Goal: Task Accomplishment & Management: Manage account settings

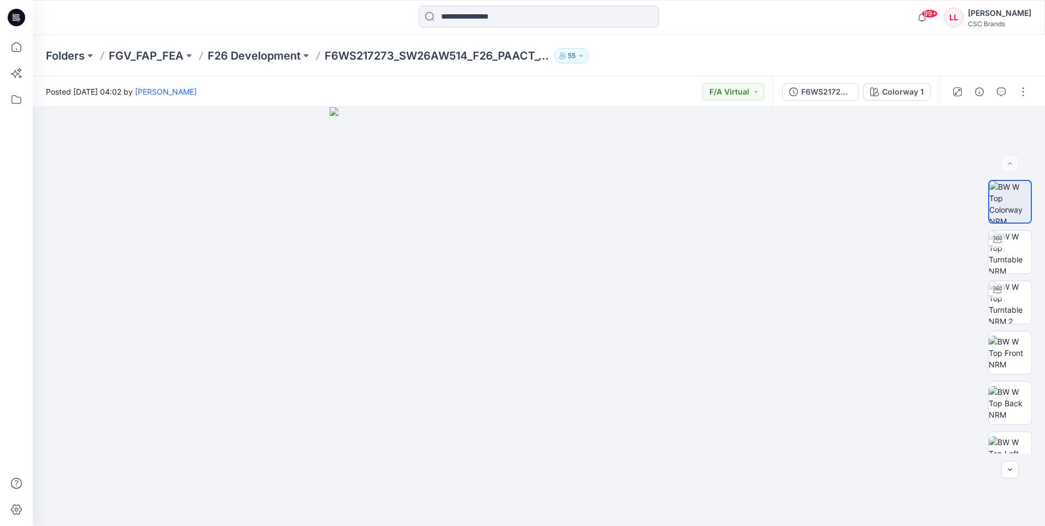
click at [21, 19] on icon at bounding box center [16, 17] width 17 height 17
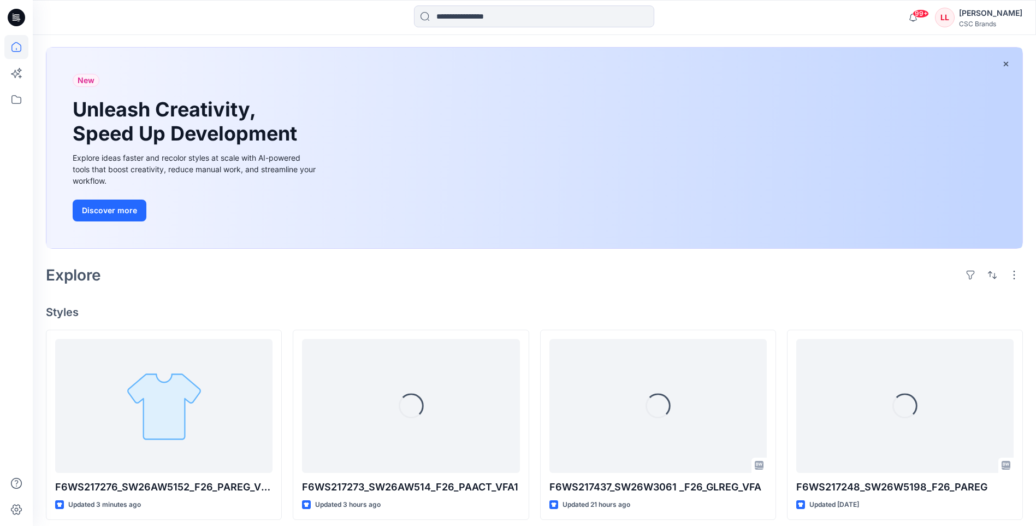
scroll to position [109, 0]
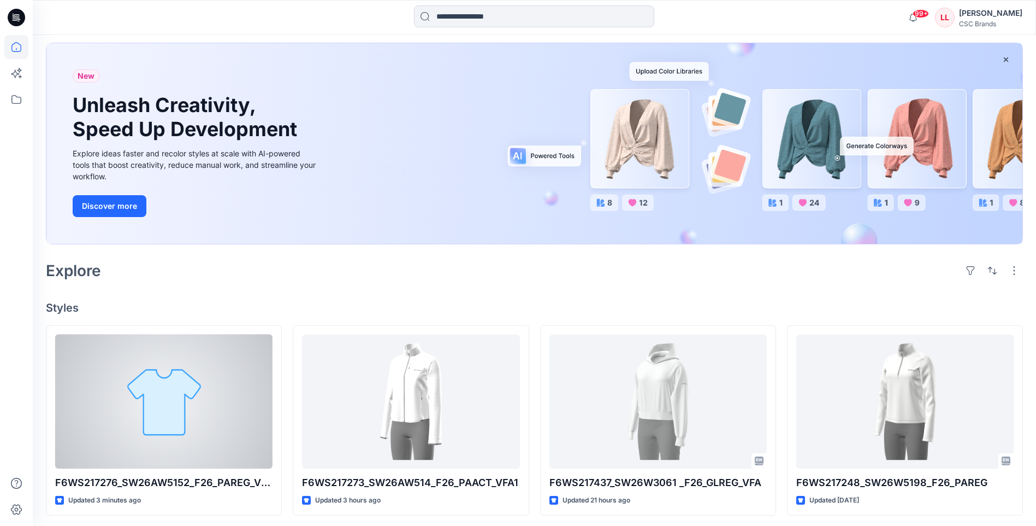
scroll to position [55, 0]
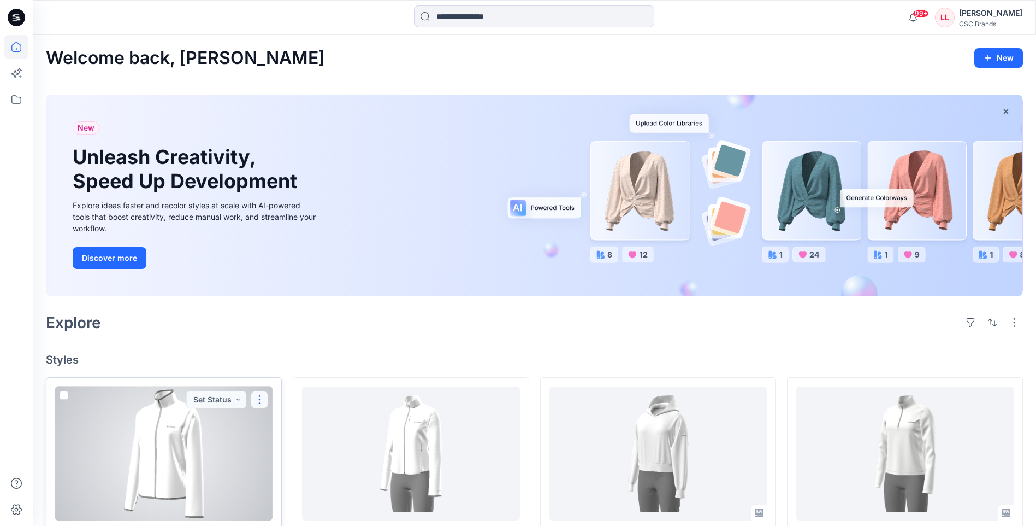
click at [262, 396] on button "button" at bounding box center [259, 399] width 17 height 17
click at [281, 422] on p "Edit" at bounding box center [280, 424] width 14 height 11
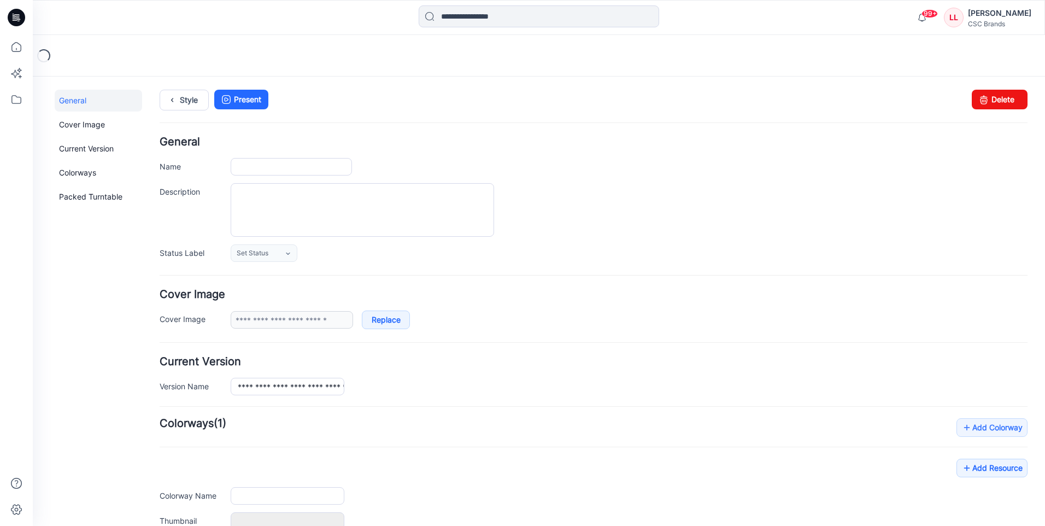
type input "**********"
click at [292, 255] on link "Set Status" at bounding box center [264, 252] width 67 height 17
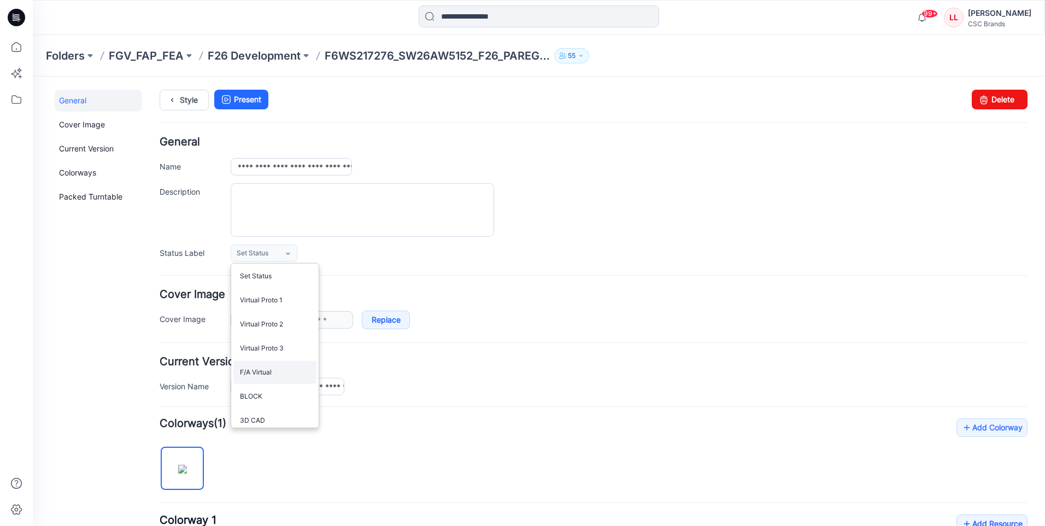
click at [277, 368] on link "F/A Virtual" at bounding box center [274, 372] width 83 height 23
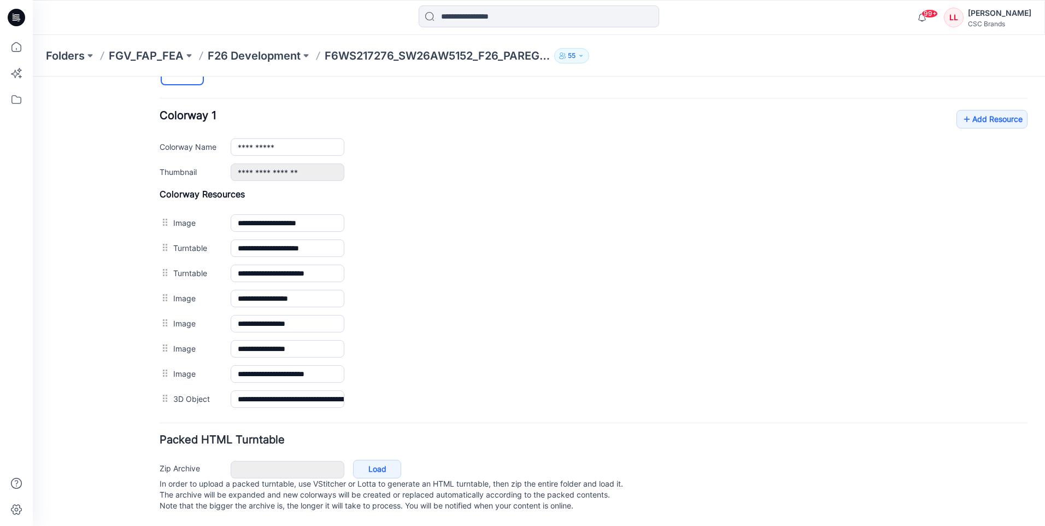
scroll to position [415, 0]
click at [979, 110] on link "Add Resource" at bounding box center [991, 119] width 71 height 19
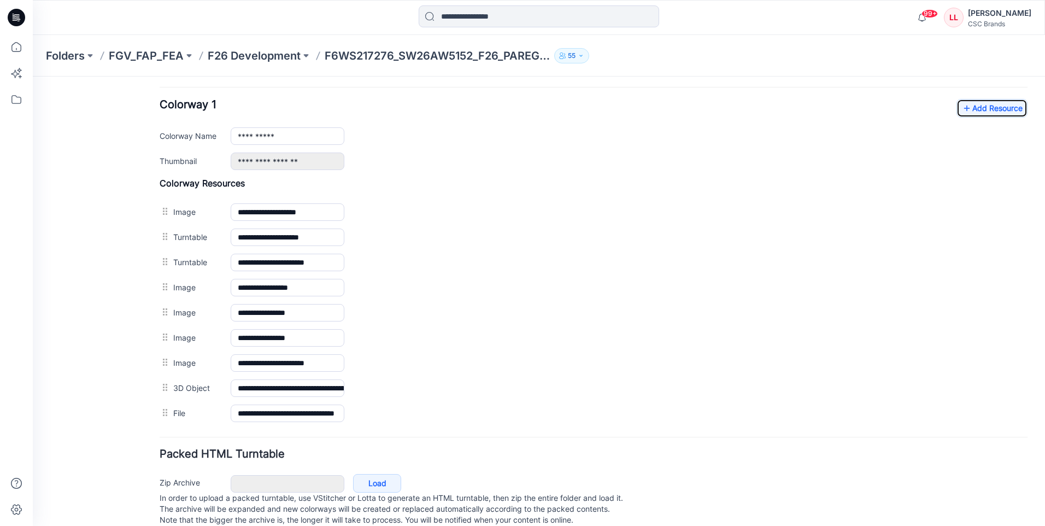
click at [16, 15] on icon at bounding box center [16, 17] width 17 height 17
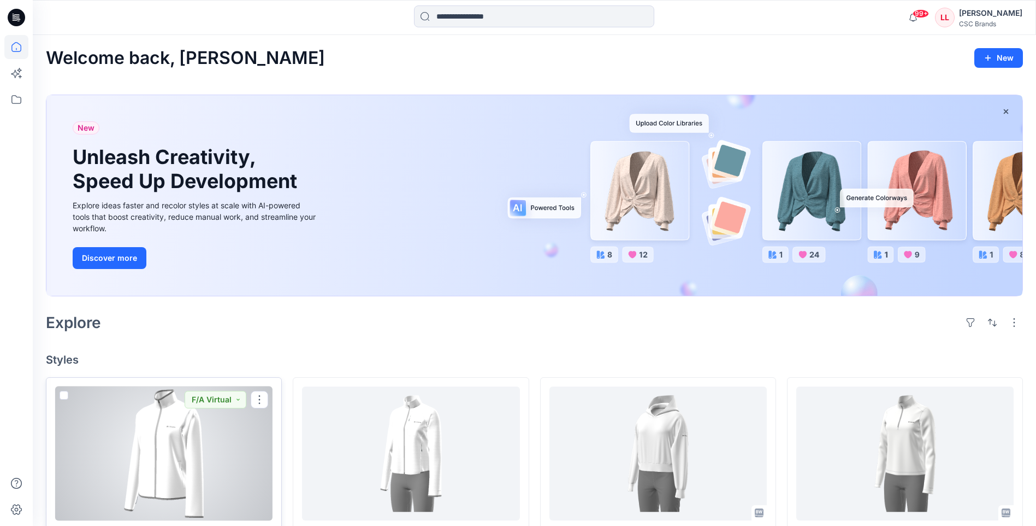
drag, startPoint x: 221, startPoint y: 430, endPoint x: 284, endPoint y: 383, distance: 78.9
click at [221, 431] on div at bounding box center [163, 453] width 217 height 134
